Goal: Task Accomplishment & Management: Manage account settings

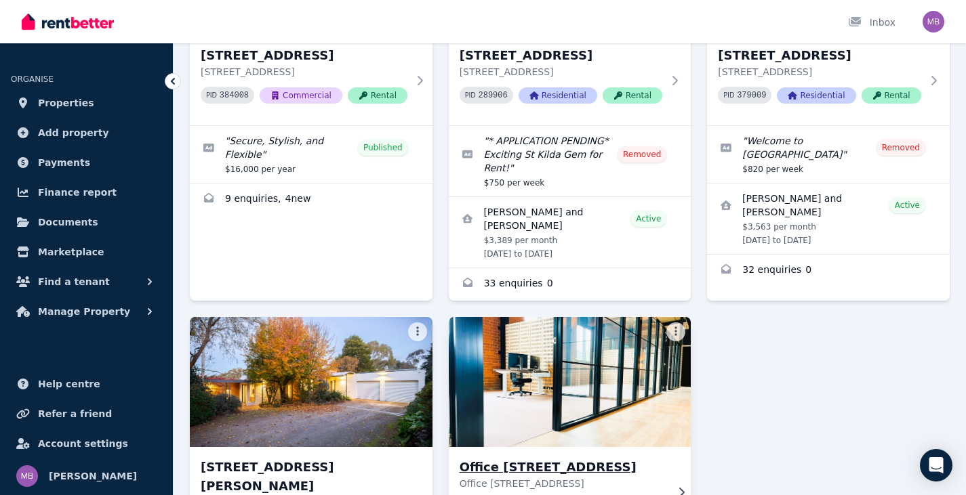
scroll to position [407, 0]
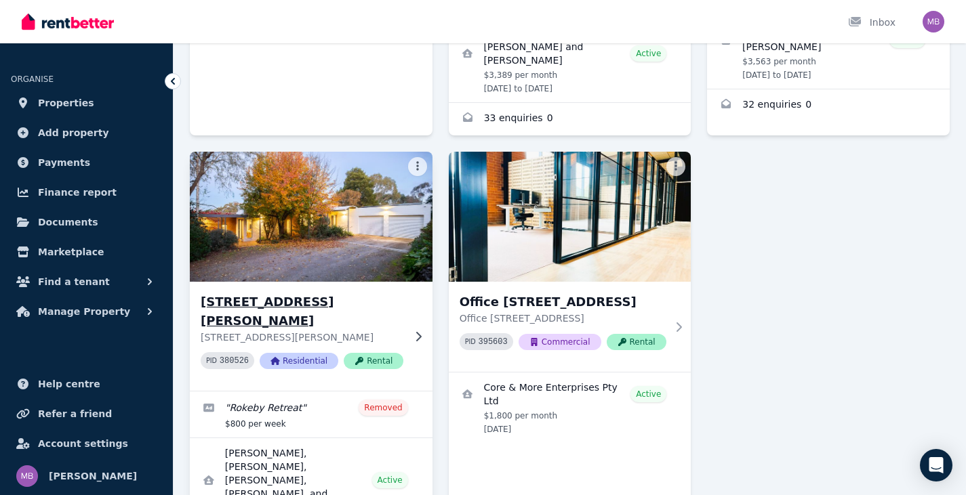
click at [207, 224] on img at bounding box center [311, 216] width 255 height 137
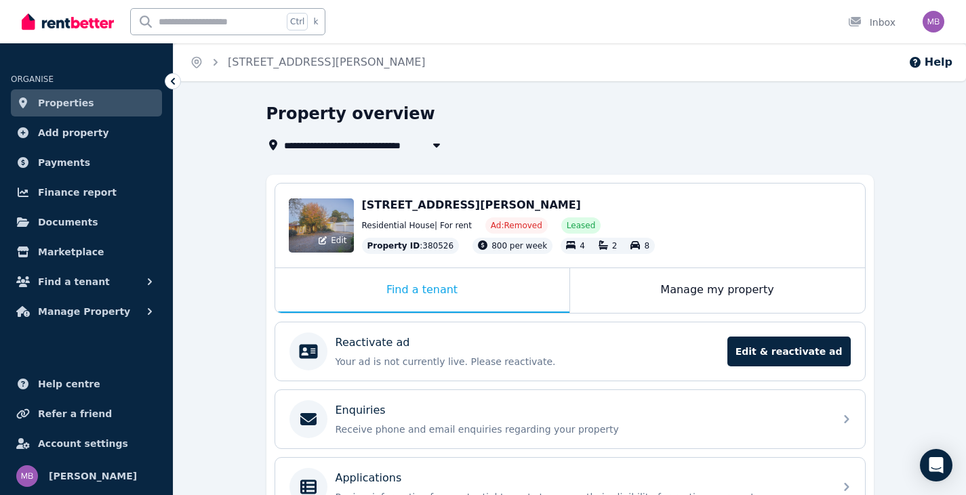
click at [308, 203] on div "Edit" at bounding box center [321, 226] width 65 height 54
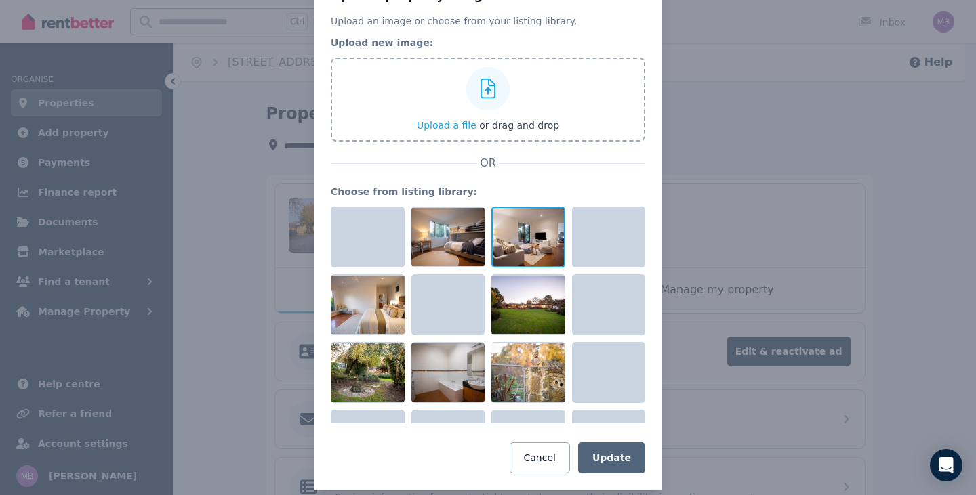
scroll to position [67, 0]
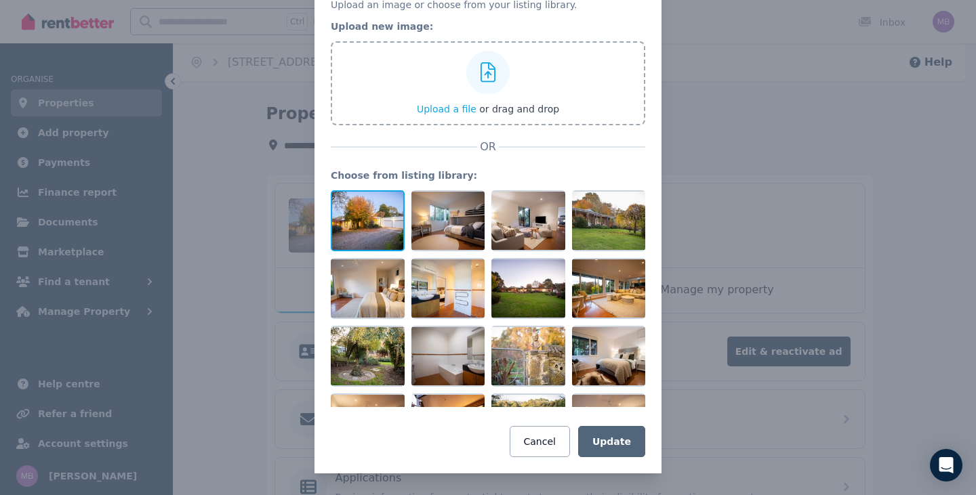
click at [360, 225] on div at bounding box center [368, 220] width 74 height 61
click at [359, 224] on div at bounding box center [368, 220] width 74 height 61
click at [826, 209] on div "Update property image Upload an image or choose from your listing library. Uplo…" at bounding box center [488, 214] width 976 height 563
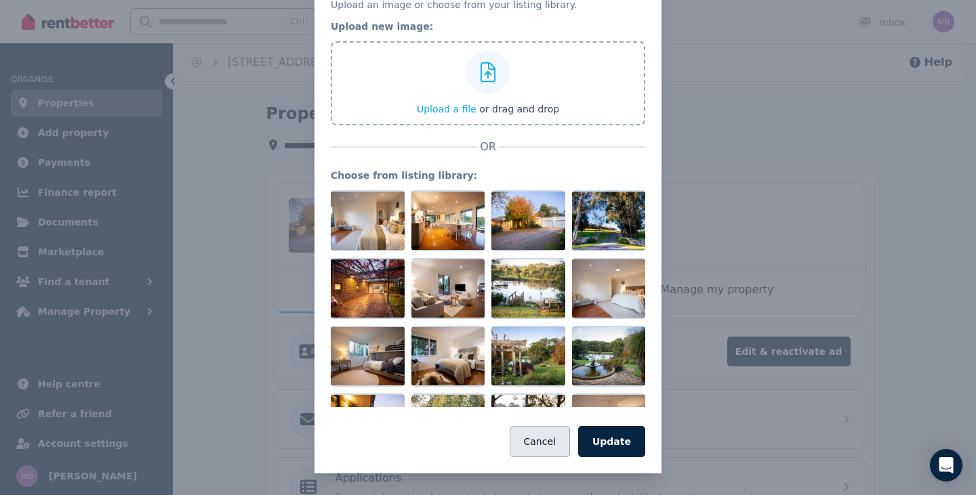
click at [544, 453] on button "Cancel" at bounding box center [540, 441] width 60 height 31
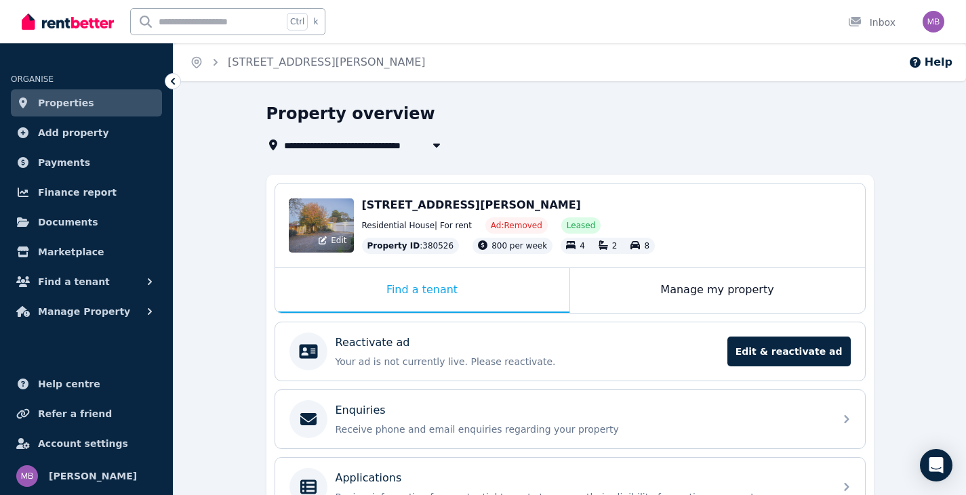
click at [331, 218] on div "Edit" at bounding box center [321, 226] width 65 height 54
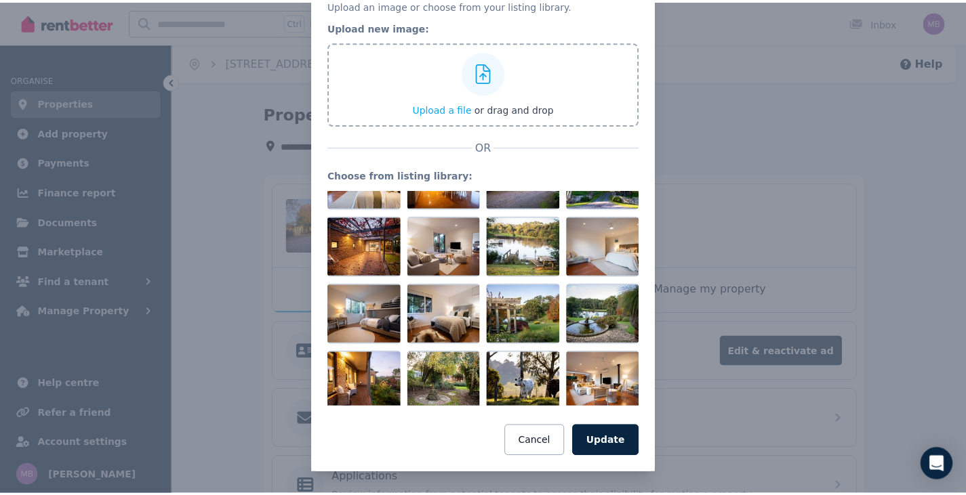
scroll to position [793, 0]
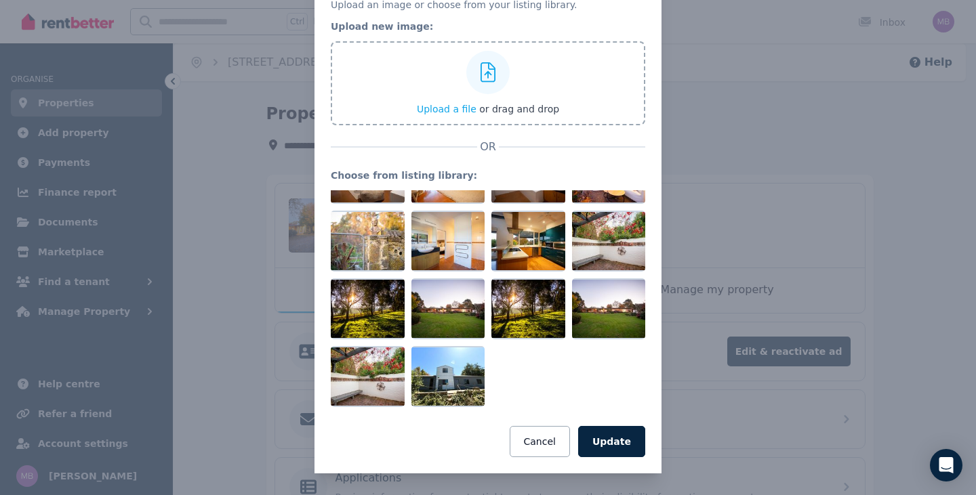
click at [744, 399] on div "Update property image Upload an image or choose from your listing library. Uplo…" at bounding box center [488, 214] width 976 height 563
click at [735, 445] on div "Update property image Upload an image or choose from your listing library. Uplo…" at bounding box center [488, 214] width 976 height 563
click at [733, 435] on div "Update property image Upload an image or choose from your listing library. Uplo…" at bounding box center [488, 214] width 976 height 563
click at [519, 441] on button "Cancel" at bounding box center [540, 441] width 60 height 31
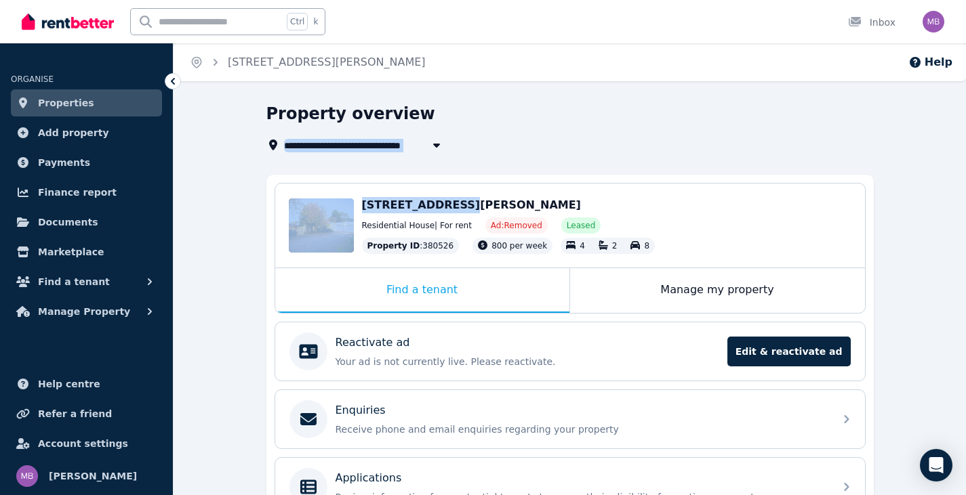
drag, startPoint x: 281, startPoint y: 146, endPoint x: 445, endPoint y: 170, distance: 166.4
click at [445, 170] on div "**********" at bounding box center [569, 395] width 607 height 585
click at [544, 171] on div "**********" at bounding box center [569, 395] width 607 height 585
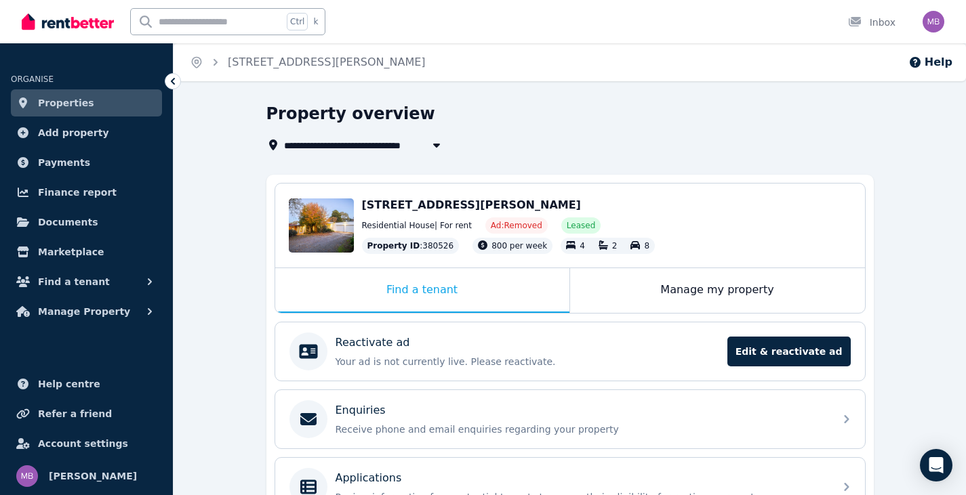
click at [569, 189] on div "Edit [STREET_ADDRESS] Residential House | For rent Ad: Removed Leased Property …" at bounding box center [570, 226] width 590 height 84
drag, startPoint x: 527, startPoint y: 201, endPoint x: 370, endPoint y: 209, distance: 156.8
click at [363, 209] on span "[STREET_ADDRESS][PERSON_NAME]" at bounding box center [471, 205] width 219 height 13
copy span "[STREET_ADDRESS][PERSON_NAME]"
